Goal: Book appointment/travel/reservation

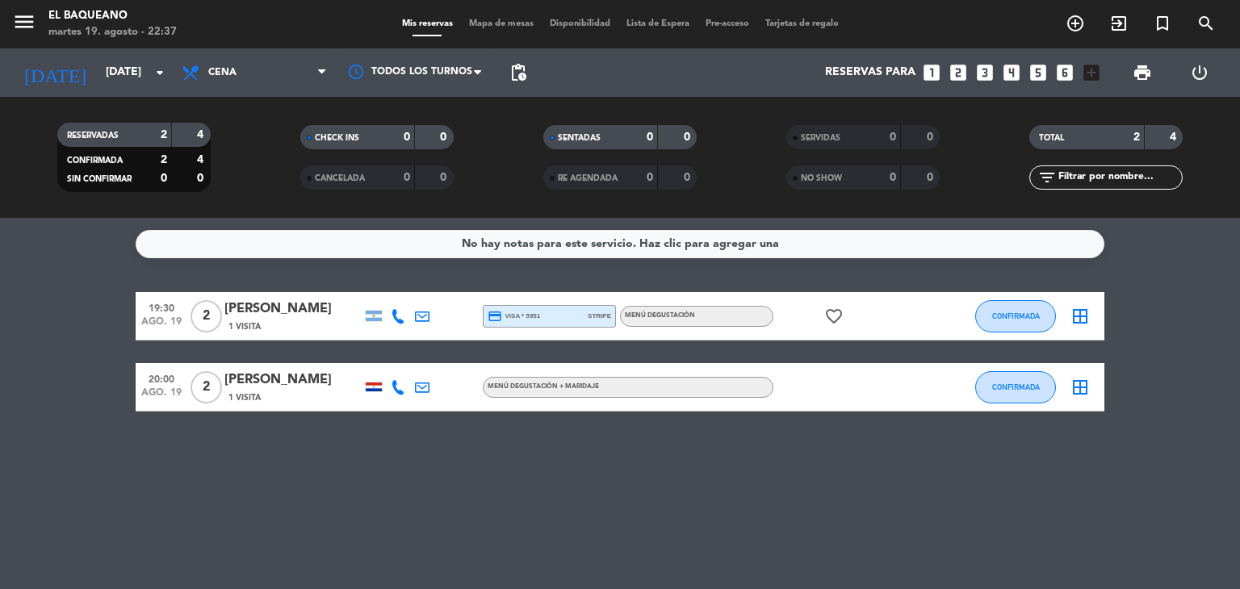
click at [101, 53] on div "[DATE] [DATE] arrow_drop_down" at bounding box center [92, 72] width 161 height 48
click at [105, 72] on input "[DATE]" at bounding box center [174, 72] width 153 height 29
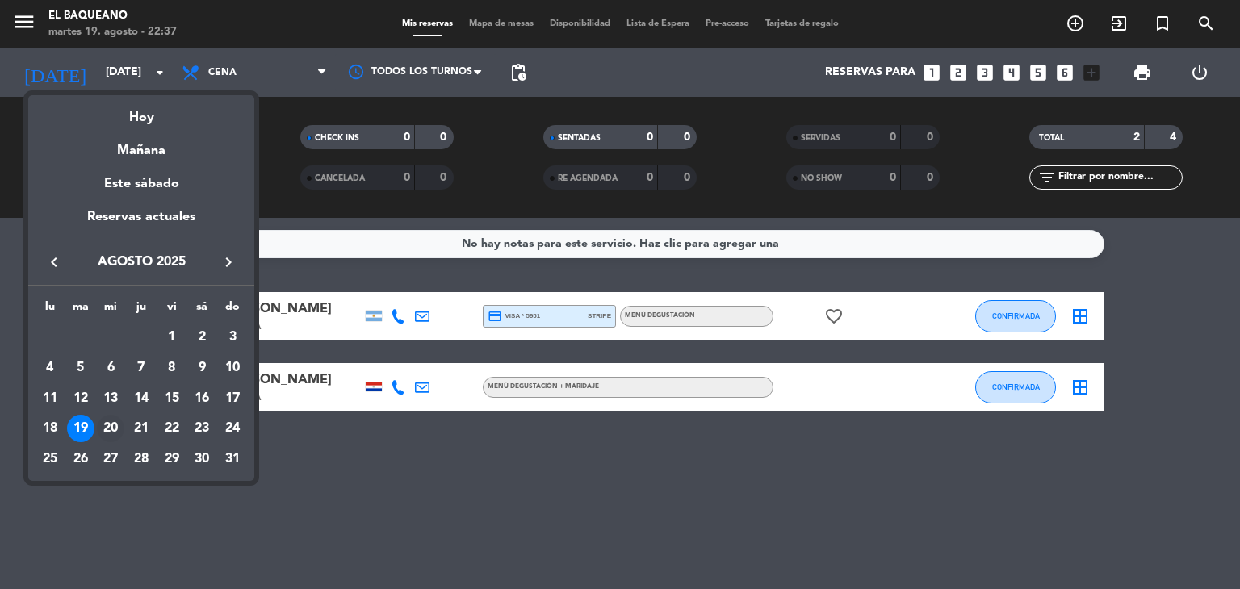
click at [101, 425] on div "20" at bounding box center [110, 428] width 27 height 27
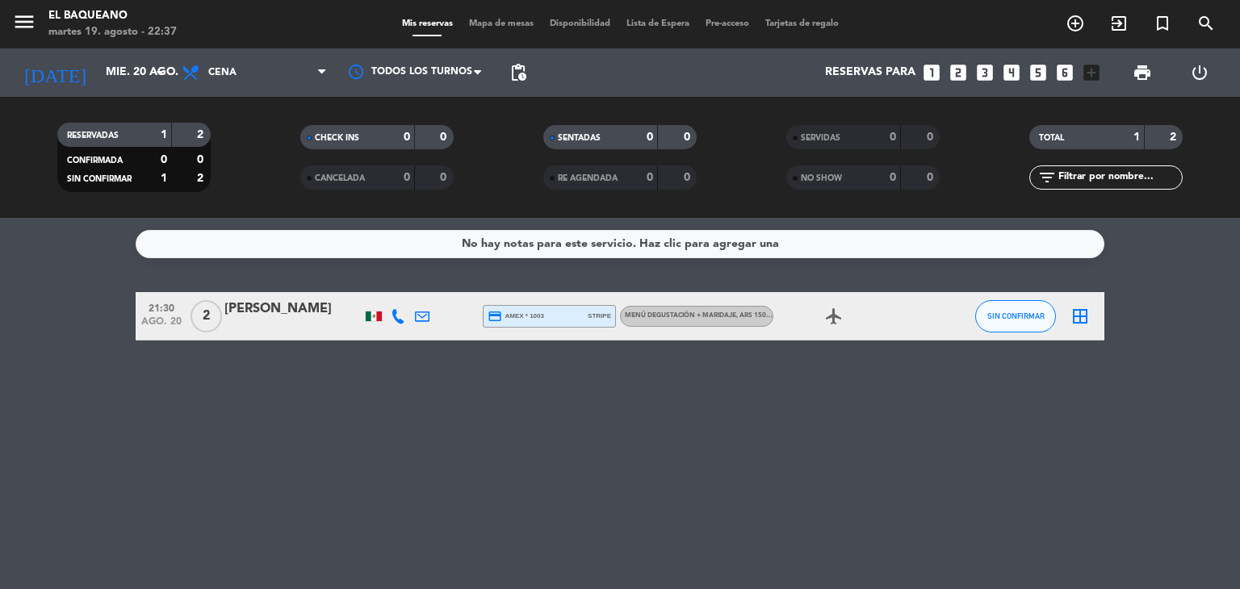
click at [367, 317] on div at bounding box center [374, 317] width 16 height 10
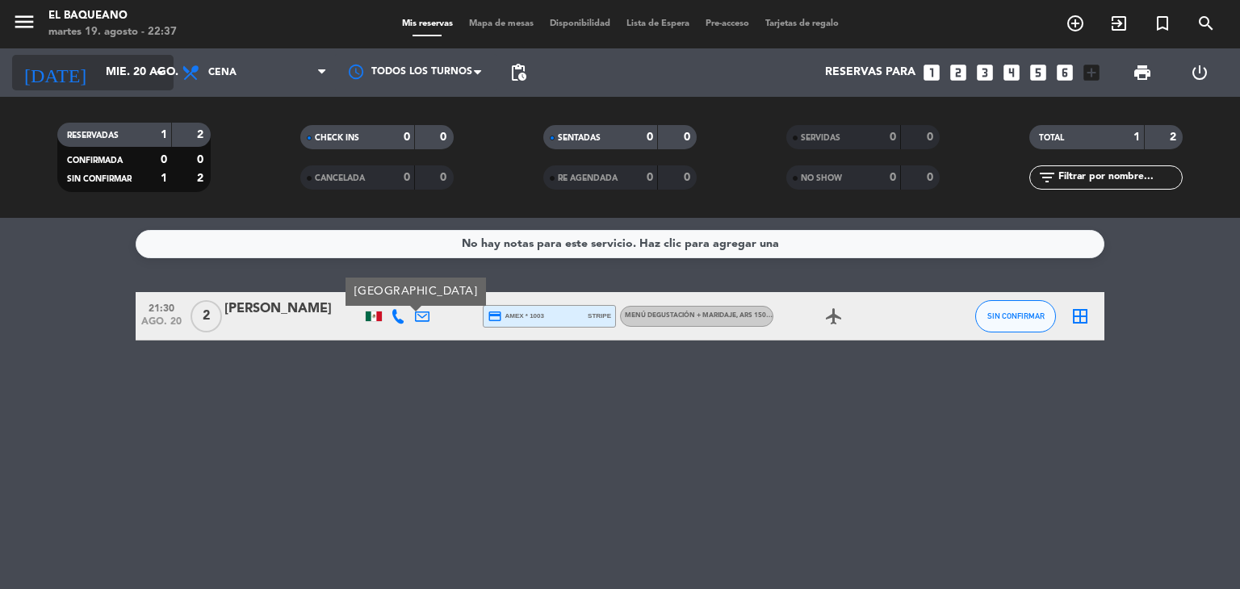
click at [110, 70] on input "mié. 20 ago." at bounding box center [174, 72] width 153 height 29
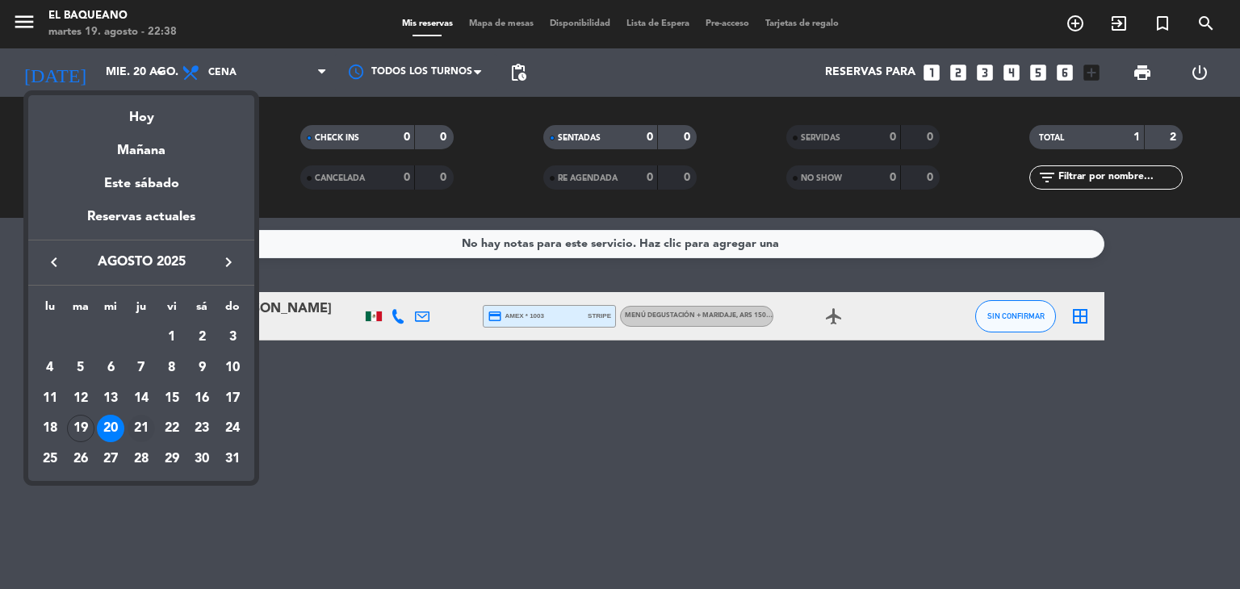
click at [149, 425] on div "21" at bounding box center [141, 428] width 27 height 27
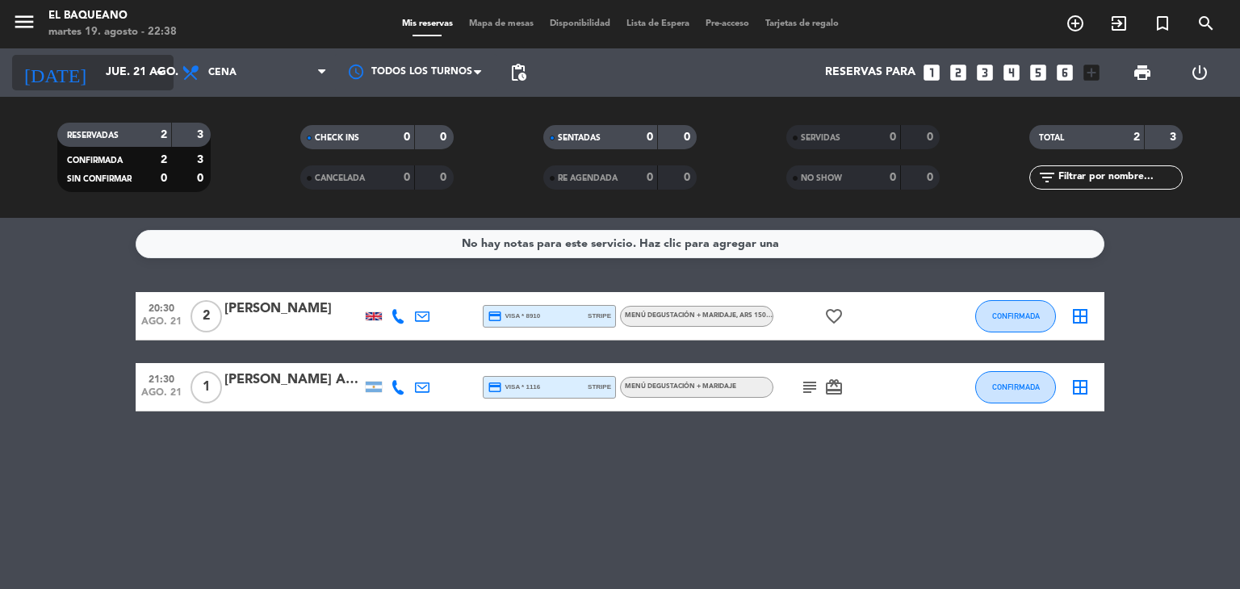
click at [128, 85] on input "jue. 21 ago." at bounding box center [174, 72] width 153 height 29
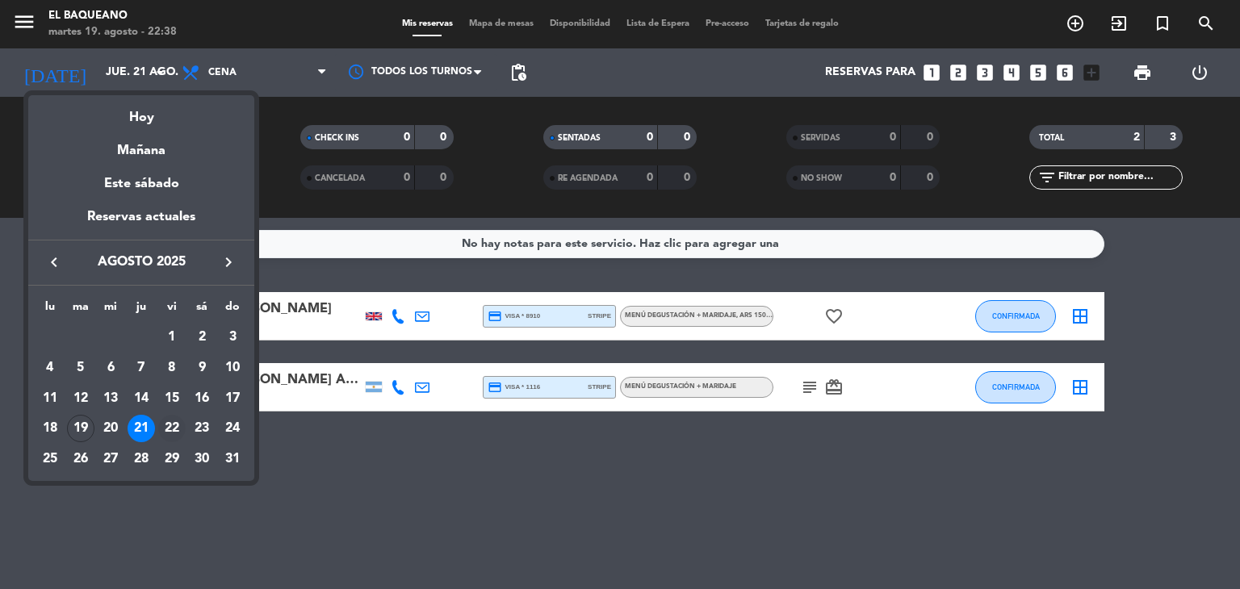
click at [172, 428] on div "22" at bounding box center [171, 428] width 27 height 27
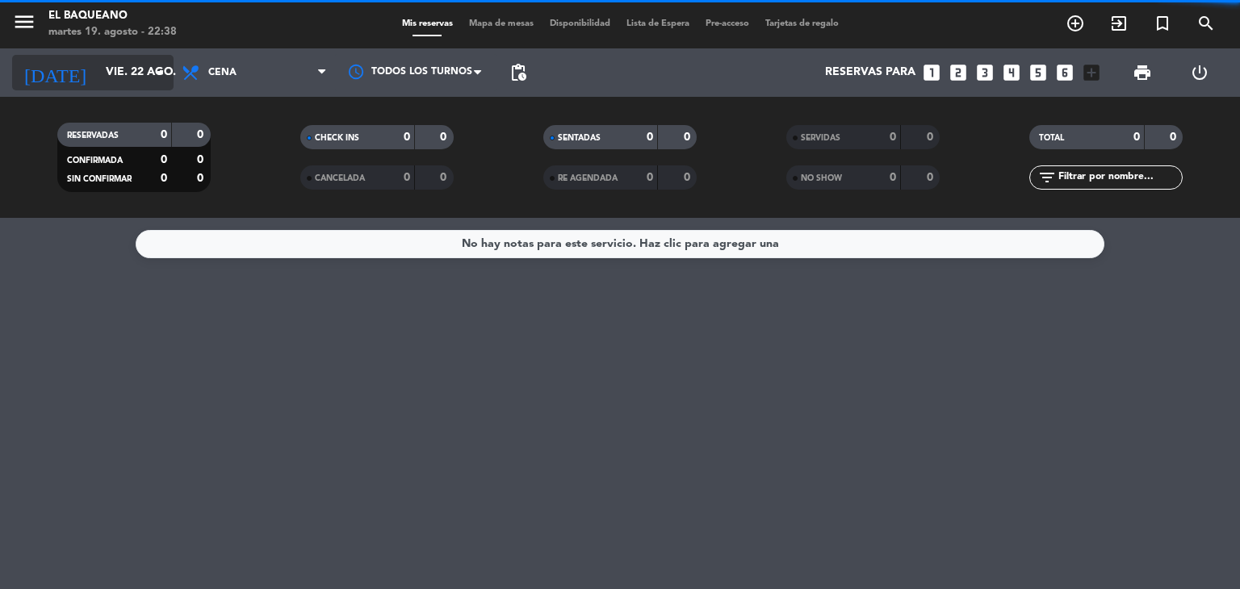
click at [128, 71] on input "vie. 22 ago." at bounding box center [174, 72] width 153 height 29
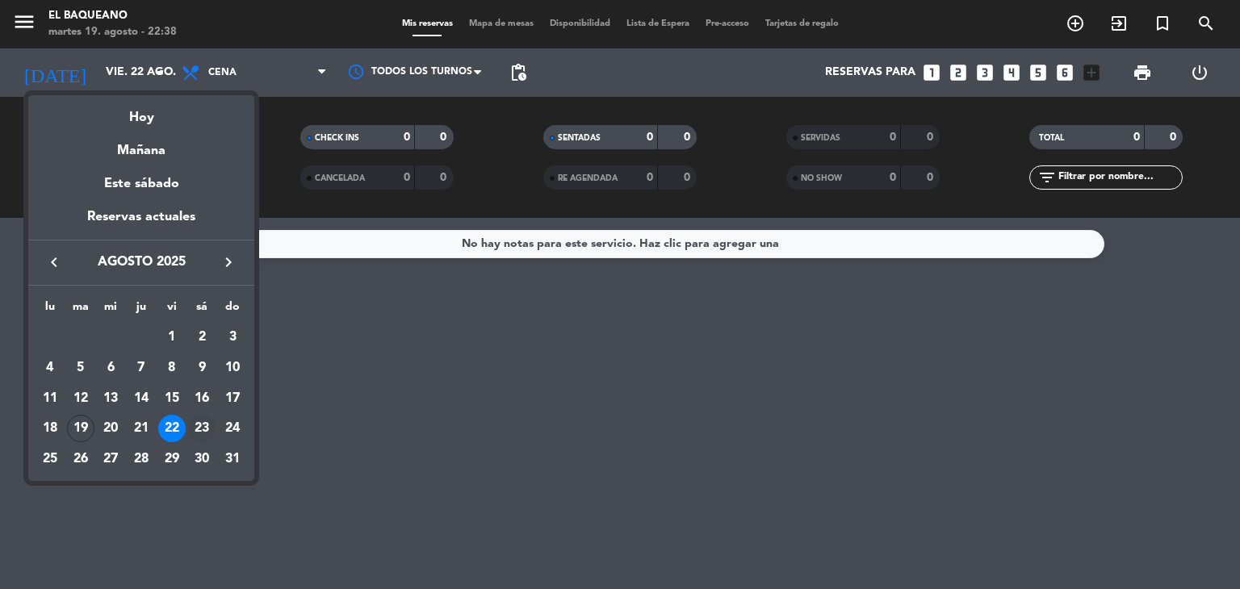
click at [202, 426] on div "23" at bounding box center [201, 428] width 27 height 27
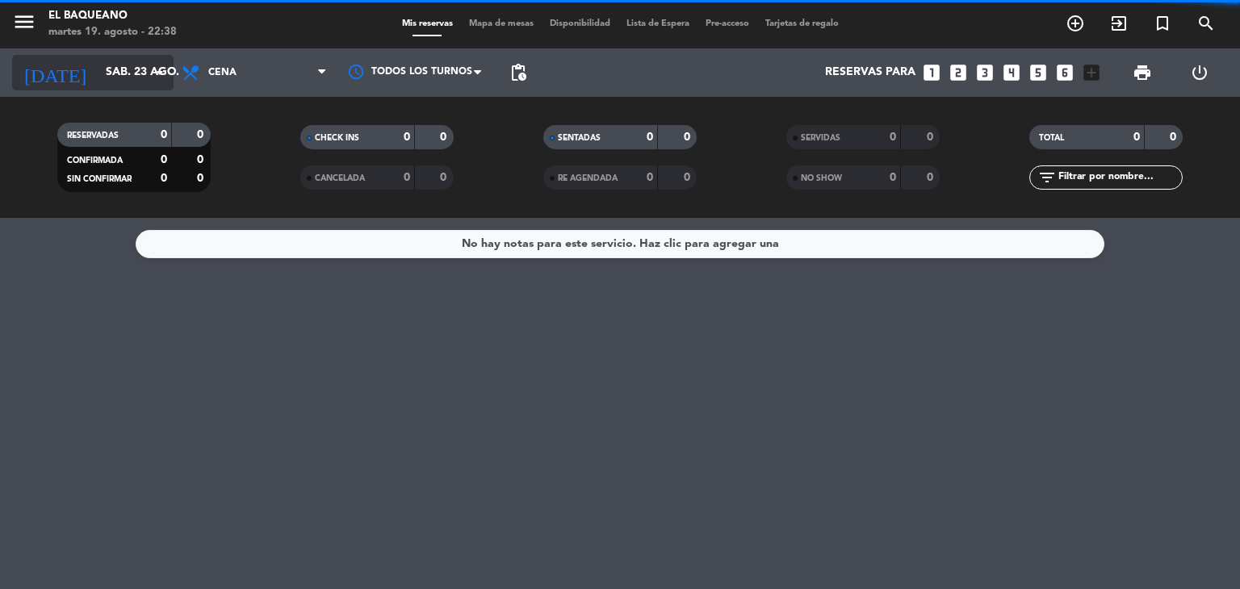
click at [136, 80] on input "sáb. 23 ago." at bounding box center [174, 72] width 153 height 29
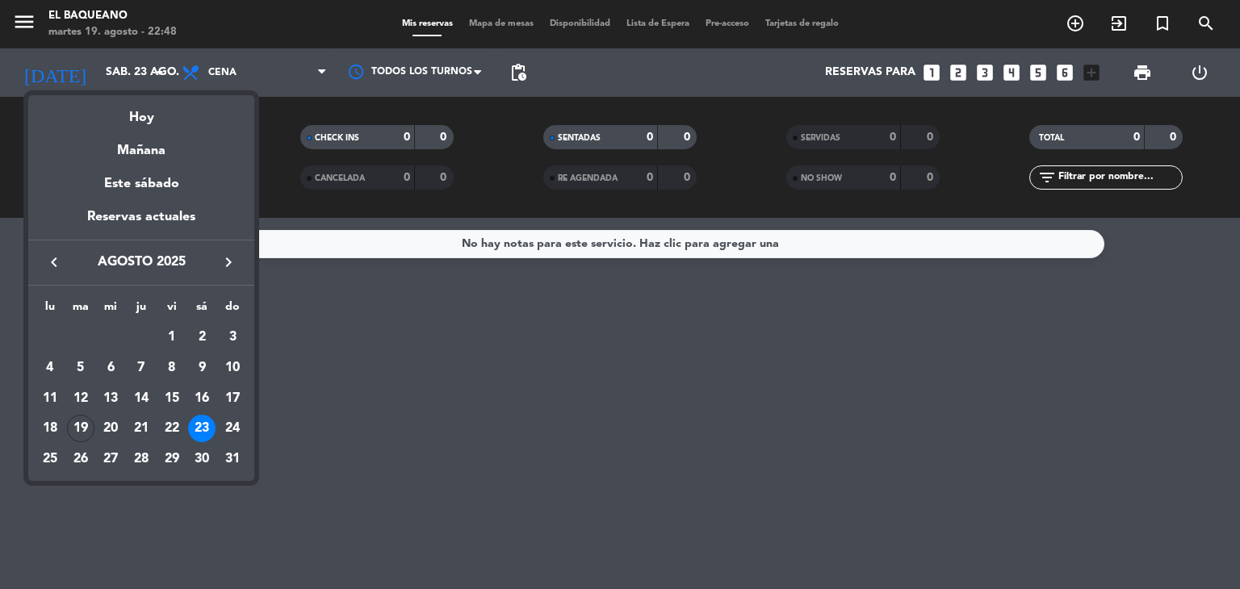
click at [153, 70] on div at bounding box center [620, 294] width 1240 height 589
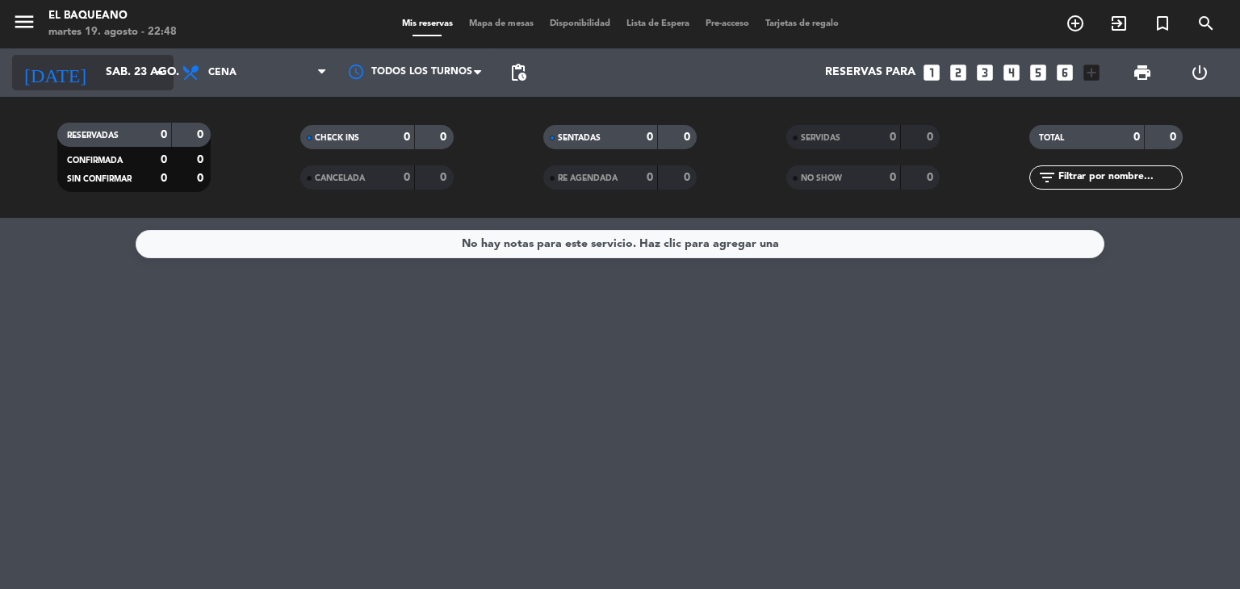
click at [140, 78] on input "sáb. 23 ago." at bounding box center [174, 72] width 153 height 29
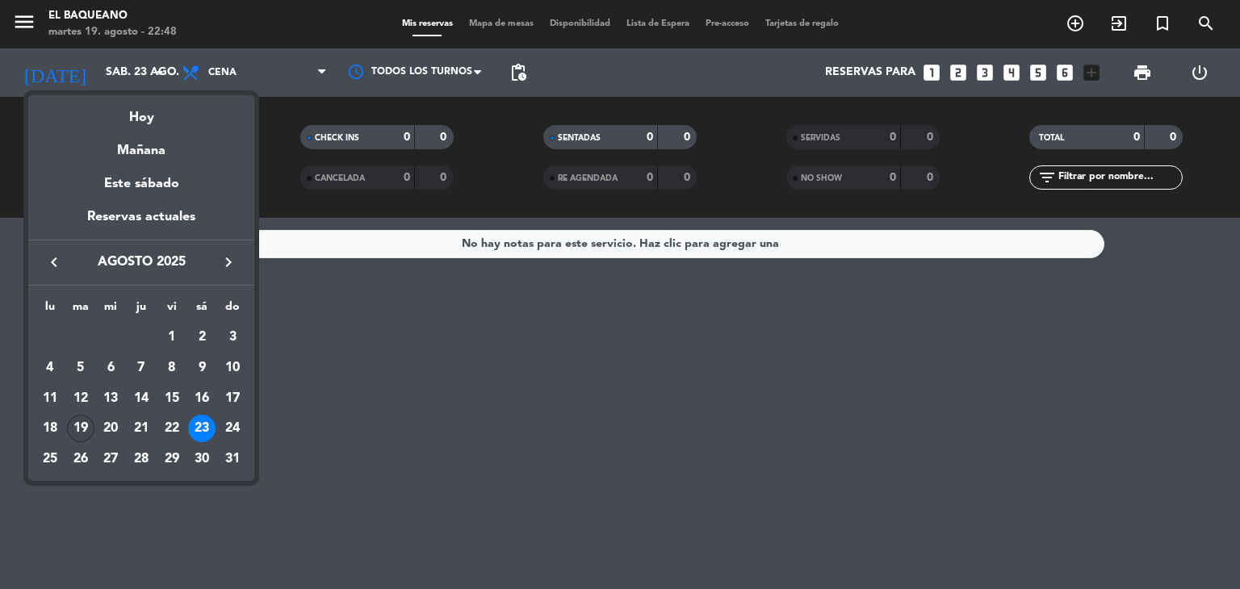
click at [80, 429] on div "19" at bounding box center [80, 428] width 27 height 27
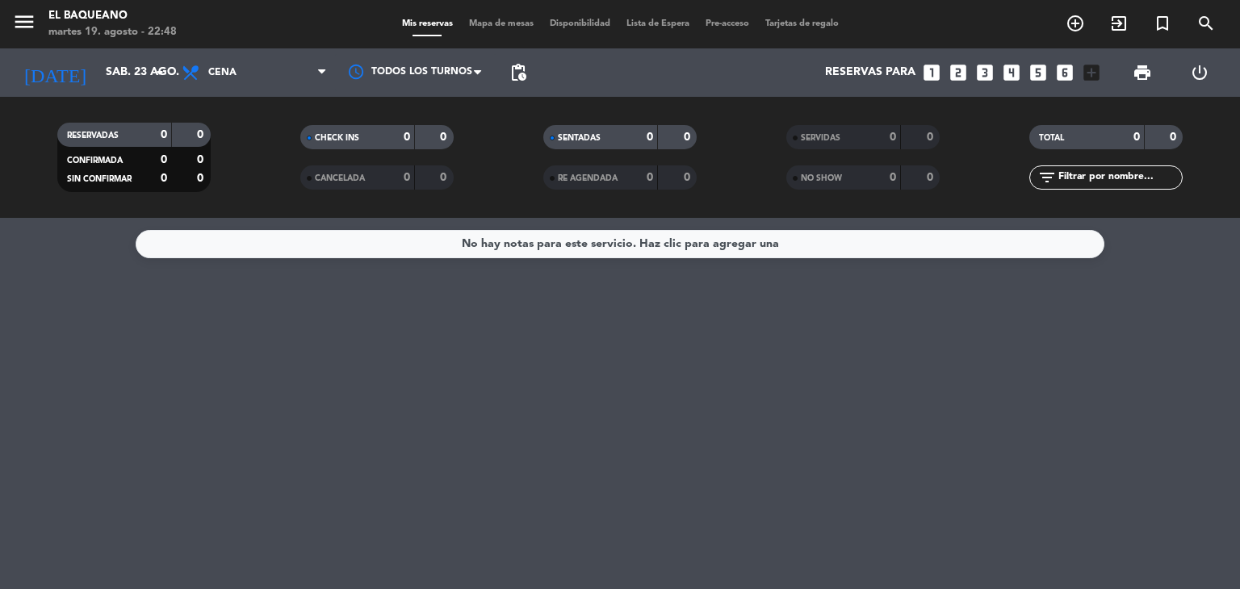
type input "[DATE]"
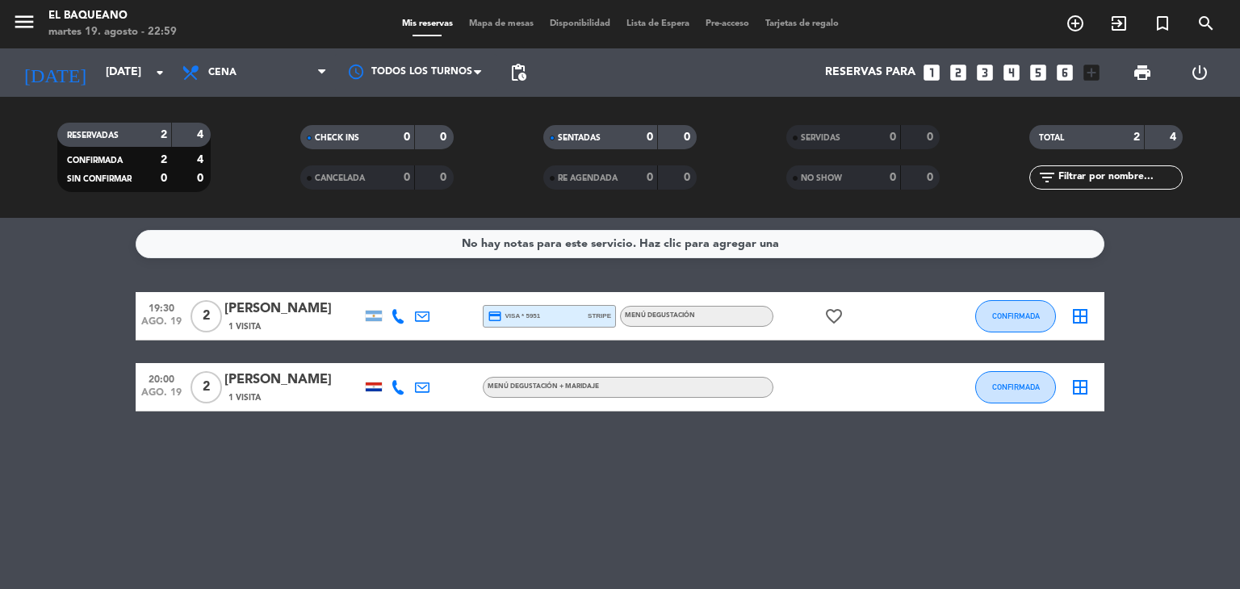
click at [80, 429] on div "No hay notas para este servicio. Haz clic para agregar una 19:30 [DATE] 2 [PERS…" at bounding box center [620, 403] width 1240 height 371
